Goal: Transaction & Acquisition: Purchase product/service

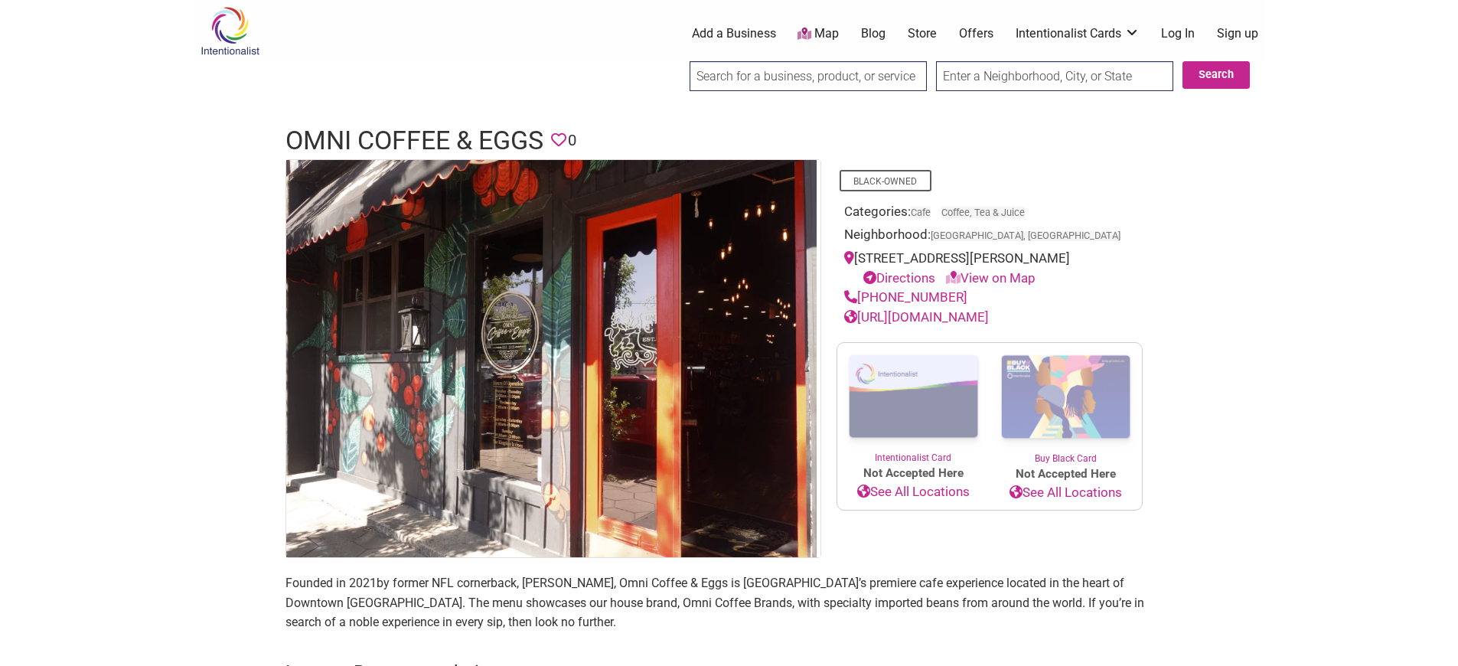
click at [1065, 350] on img at bounding box center [1066, 397] width 152 height 109
click at [912, 465] on span "Not Accepted Here" at bounding box center [913, 474] width 152 height 18
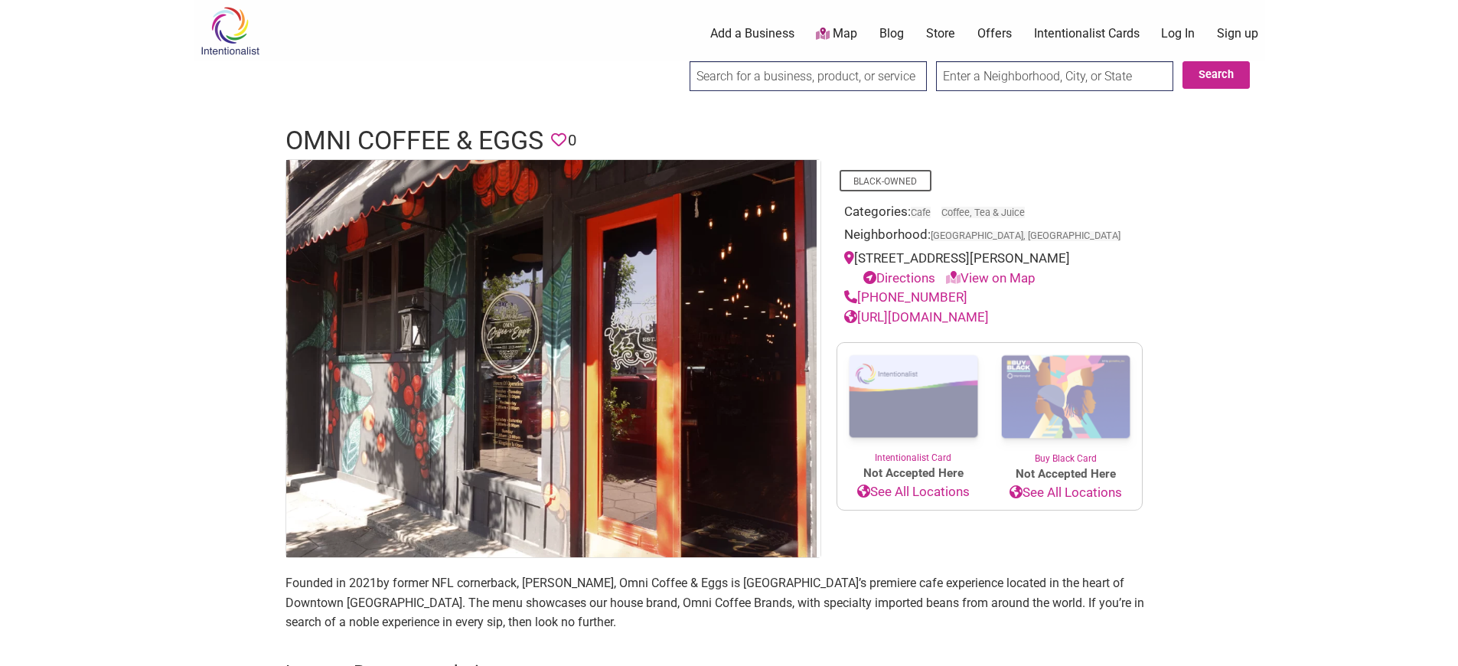
scroll to position [0, 210]
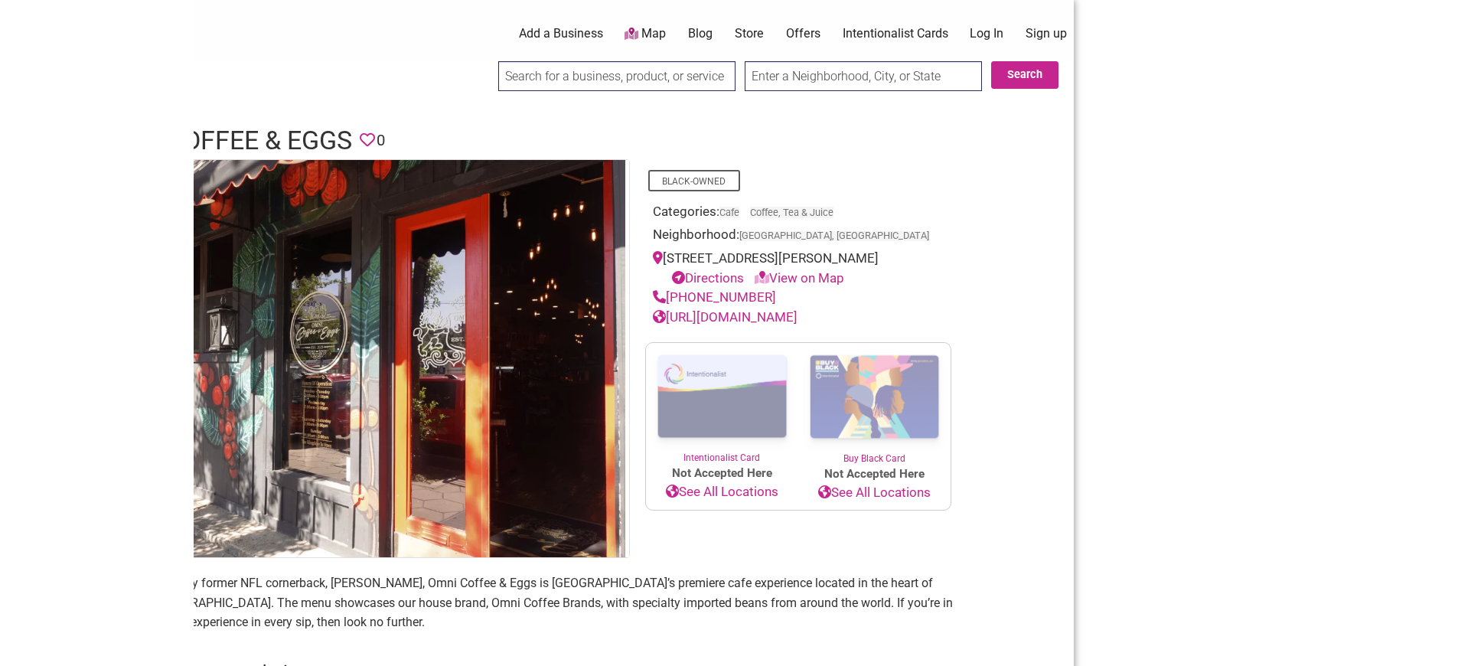
click at [873, 350] on img at bounding box center [874, 397] width 152 height 109
click at [721, 465] on span "Not Accepted Here" at bounding box center [722, 474] width 152 height 18
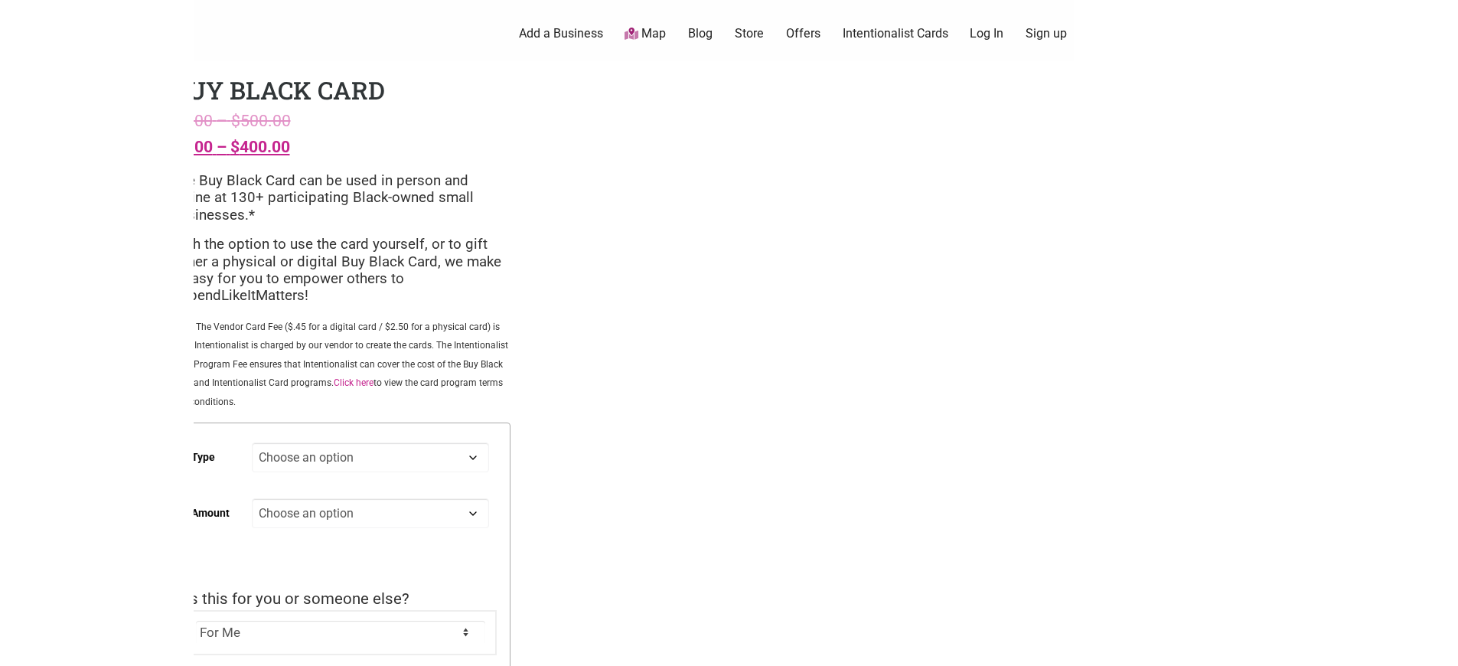
scroll to position [65, 0]
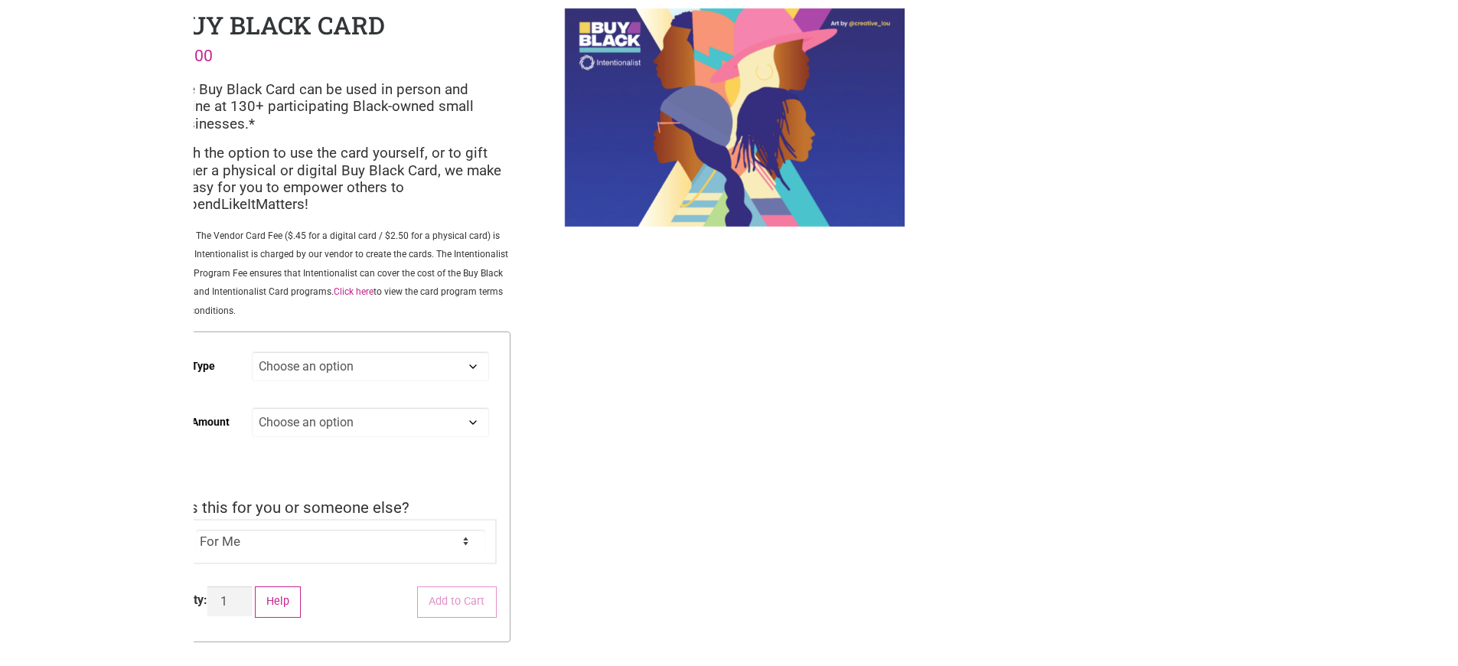
click at [252, 586] on div "Qty: Buy Black Card quantity 1" at bounding box center [218, 607] width 67 height 42
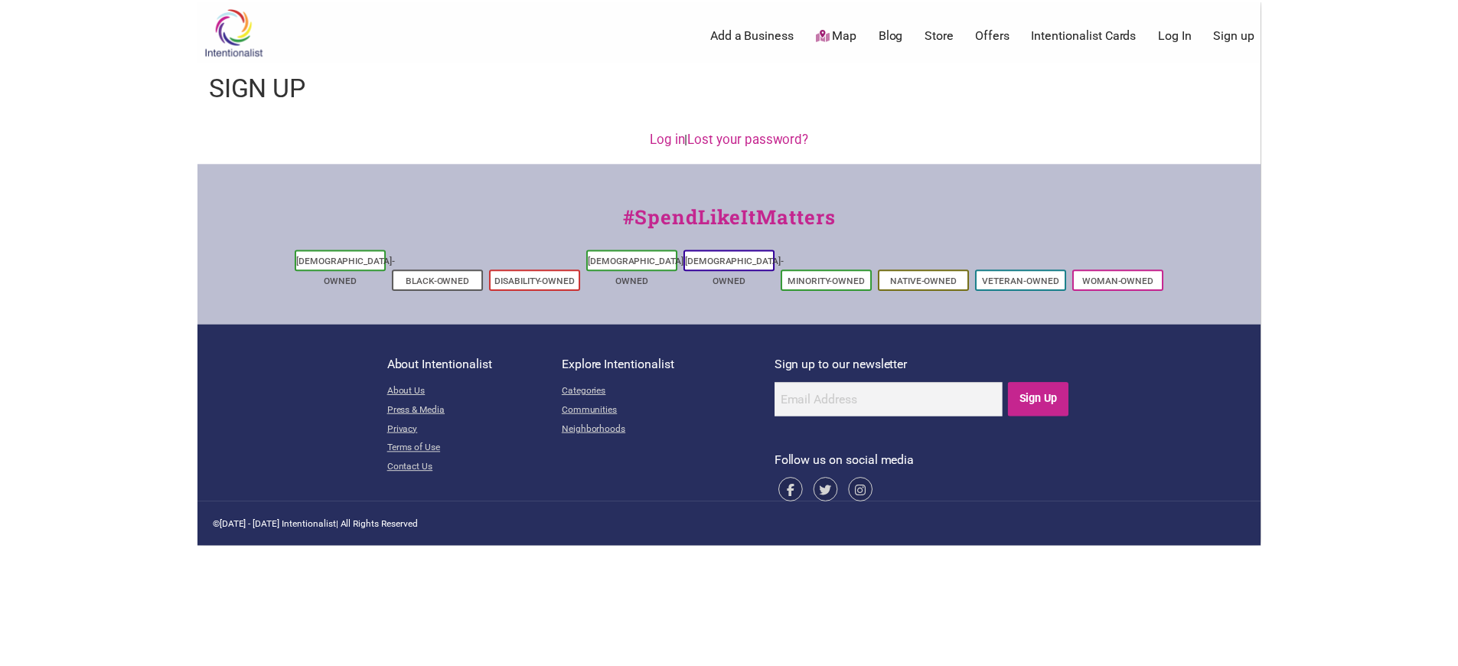
scroll to position [0, 210]
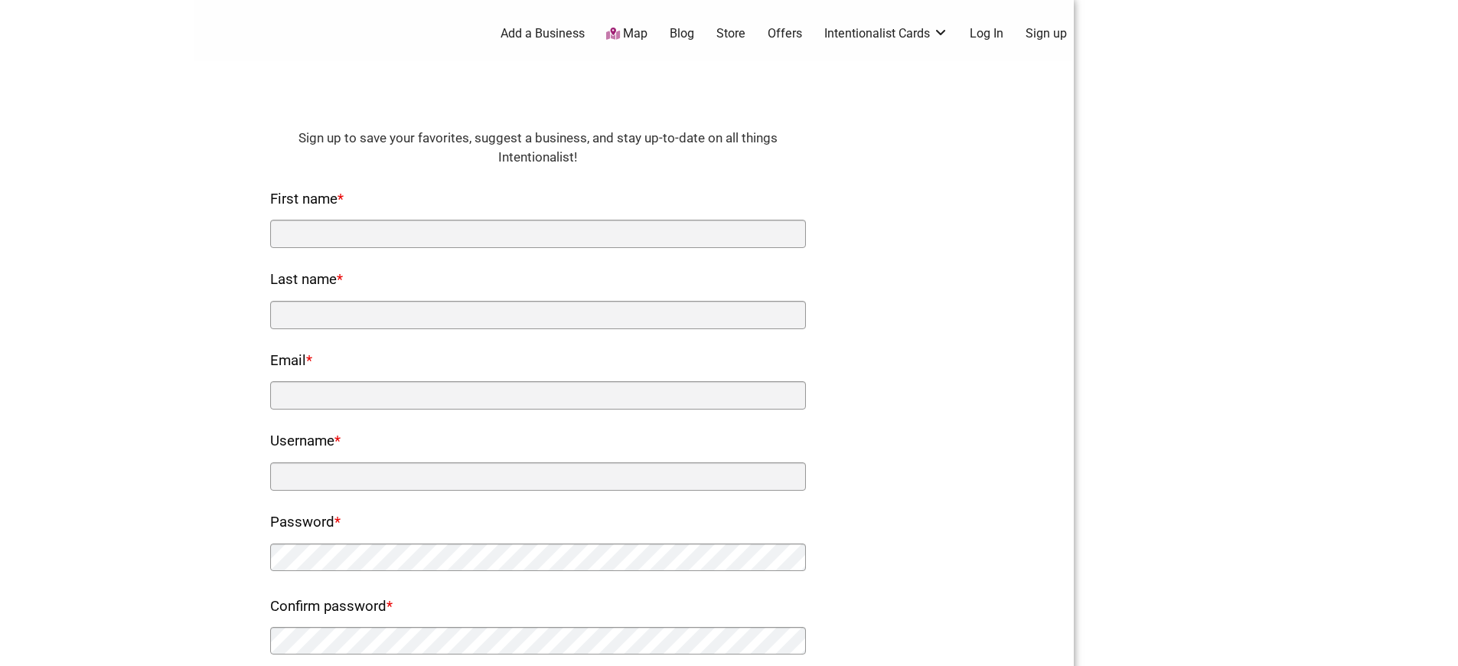
click at [1238, 83] on div "× Menu 0 Add a Business Map Blog Store Offers Intentionalist Cards Buy Black Ca…" at bounding box center [730, 573] width 1072 height 1146
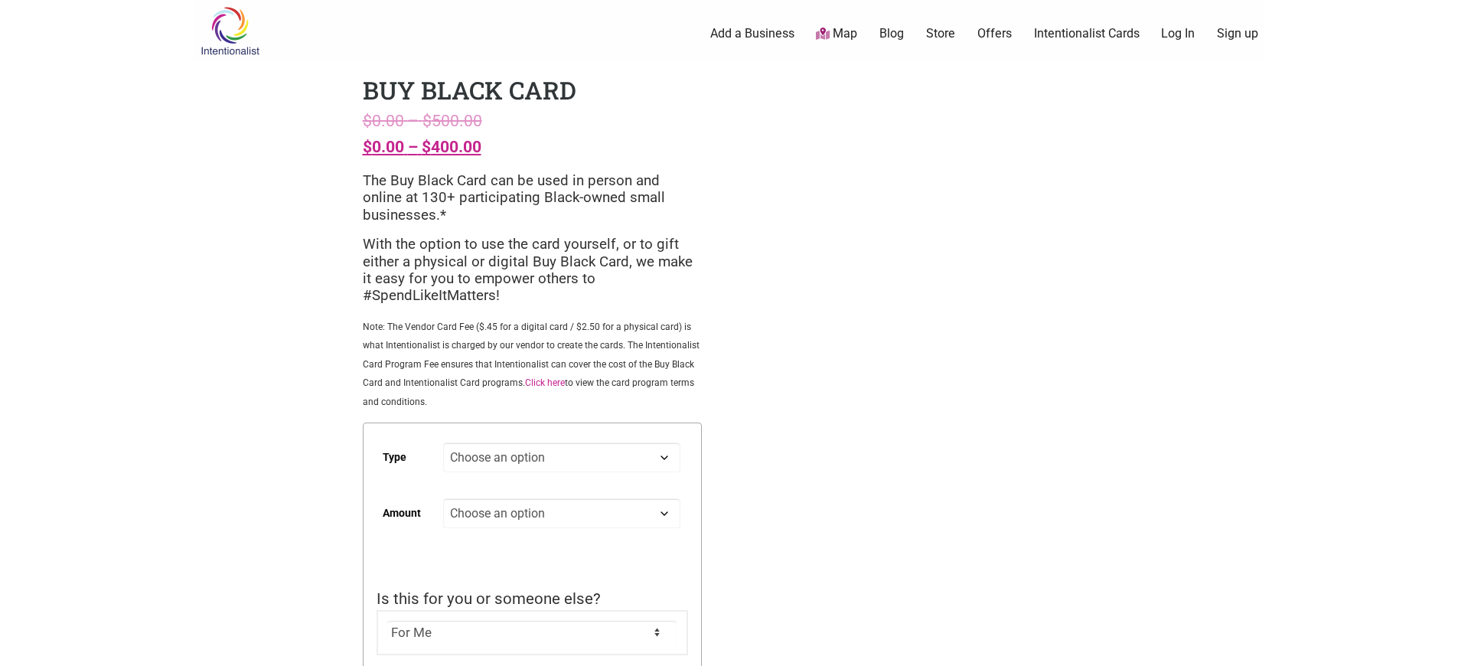
click at [1237, 33] on link "Sign up" at bounding box center [1237, 33] width 41 height 17
